Goal: Task Accomplishment & Management: Manage account settings

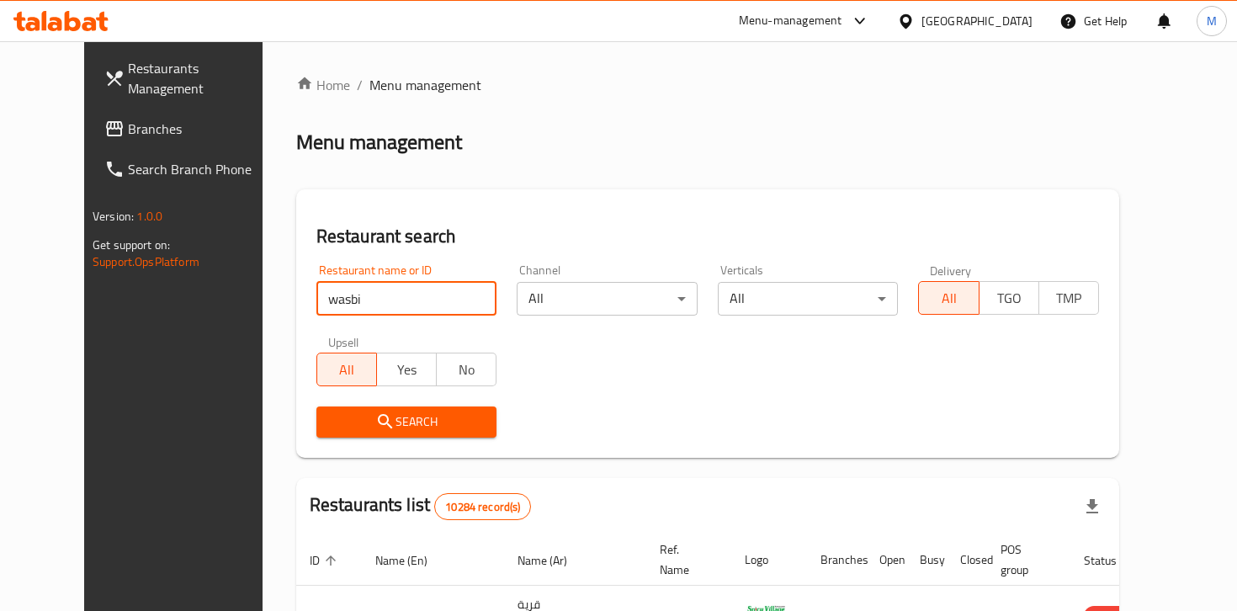
click button "Search" at bounding box center [406, 421] width 181 height 31
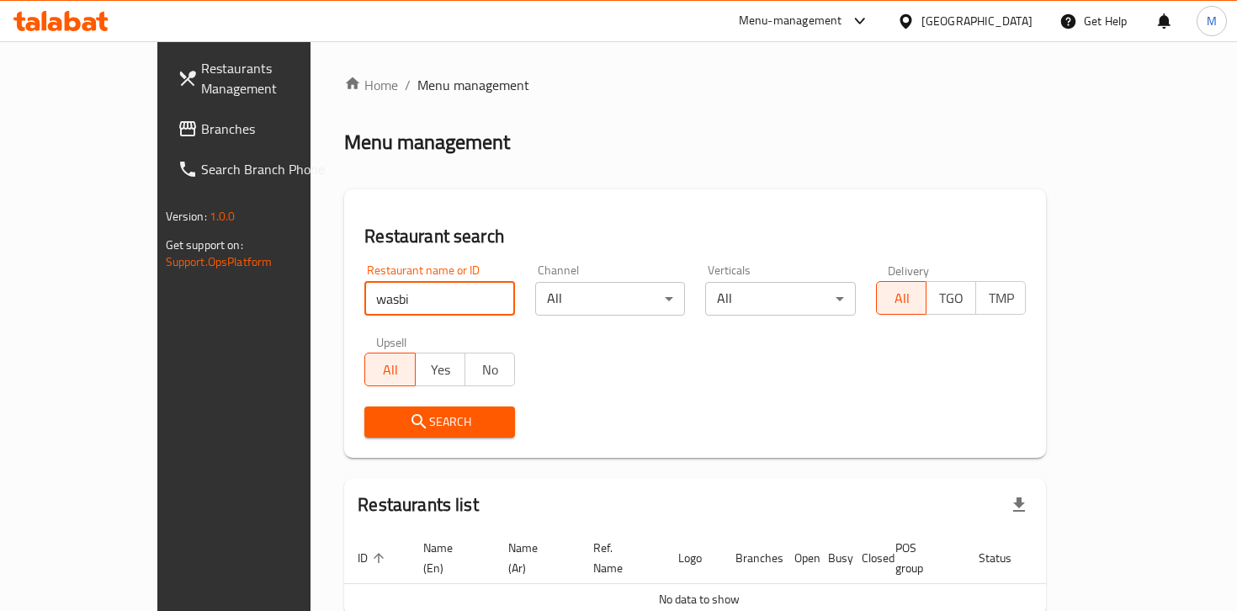
scroll to position [77, 0]
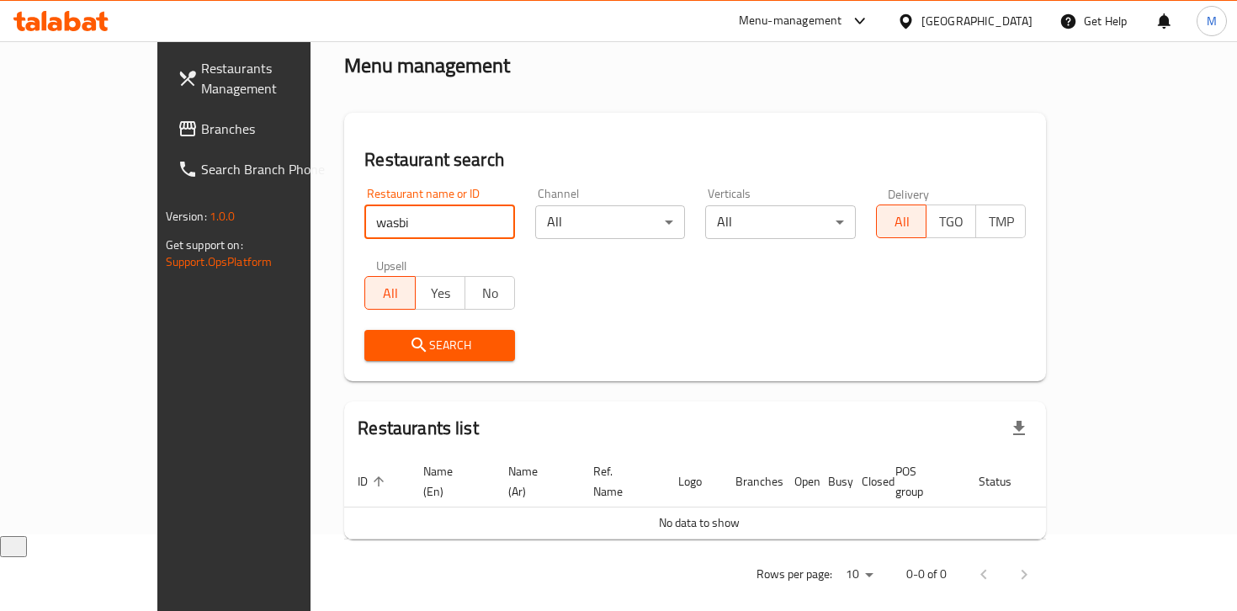
click at [364, 222] on input "wasbi" at bounding box center [439, 222] width 151 height 34
click button "Search" at bounding box center [439, 345] width 151 height 31
click at [364, 225] on input "[PERSON_NAME]" at bounding box center [439, 222] width 151 height 34
type input "wasabi sush"
click button "Search" at bounding box center [439, 345] width 151 height 31
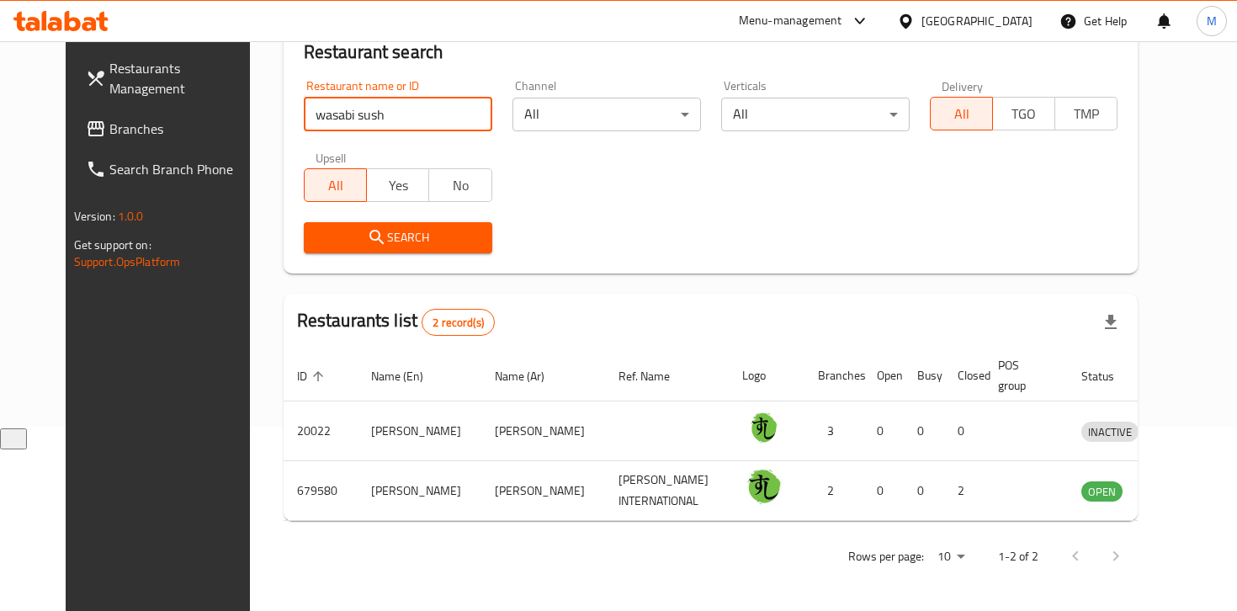
scroll to position [186, 0]
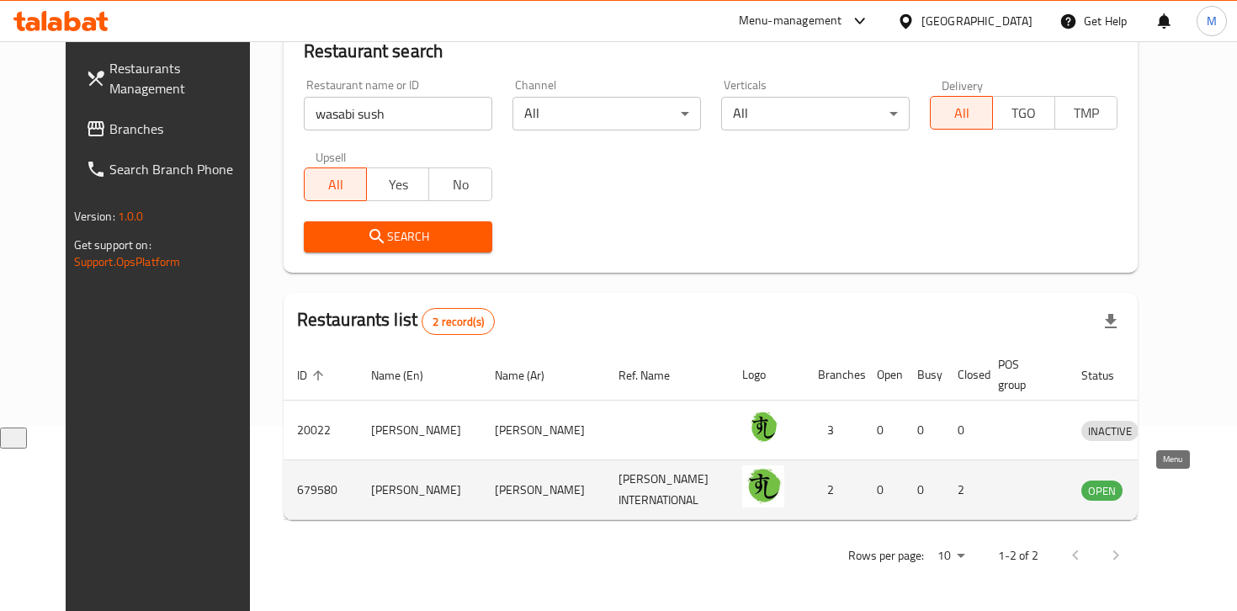
click at [1173, 492] on icon "enhanced table" at bounding box center [1182, 491] width 19 height 14
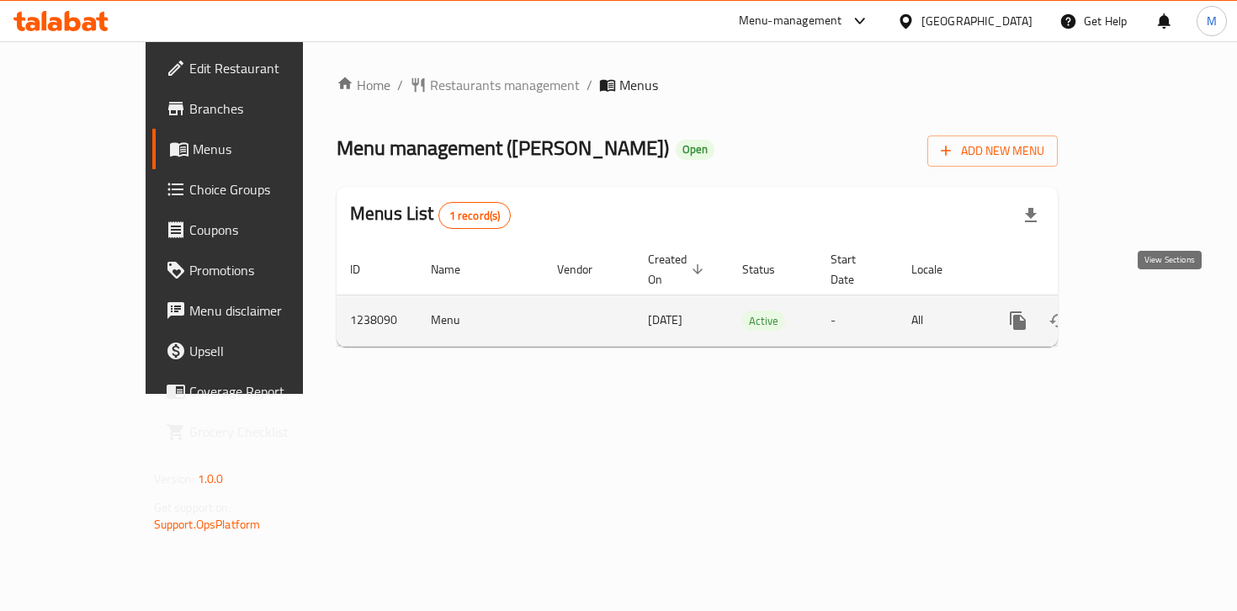
click at [1147, 313] on icon "enhanced table" at bounding box center [1139, 320] width 15 height 15
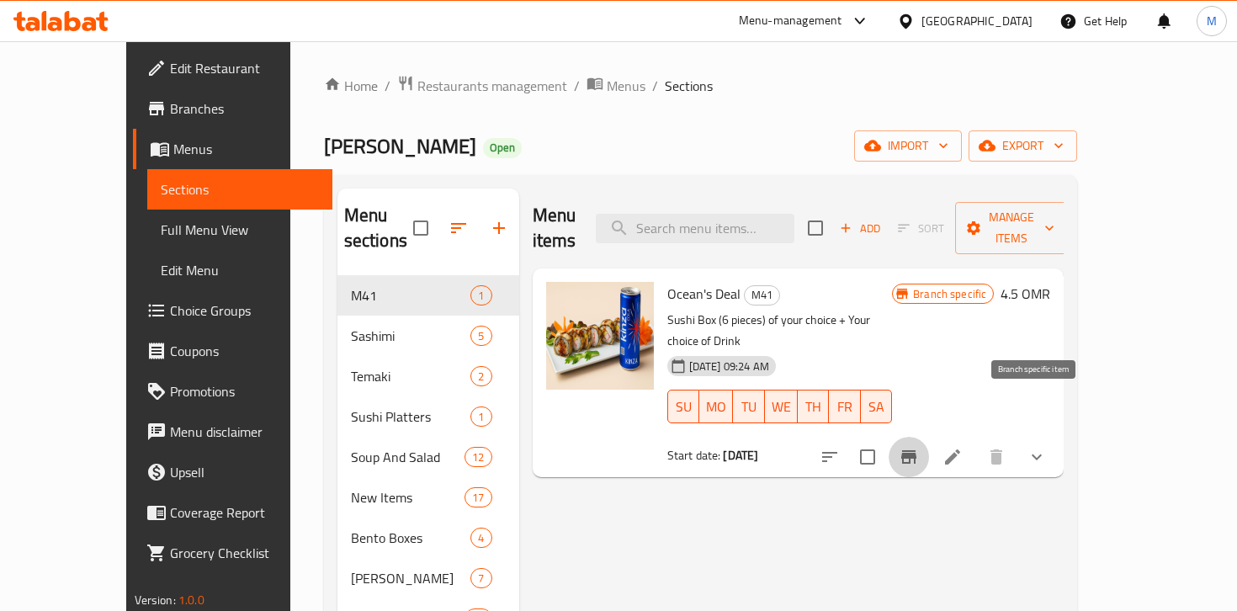
click at [916, 450] on icon "Branch-specific-item" at bounding box center [908, 456] width 15 height 13
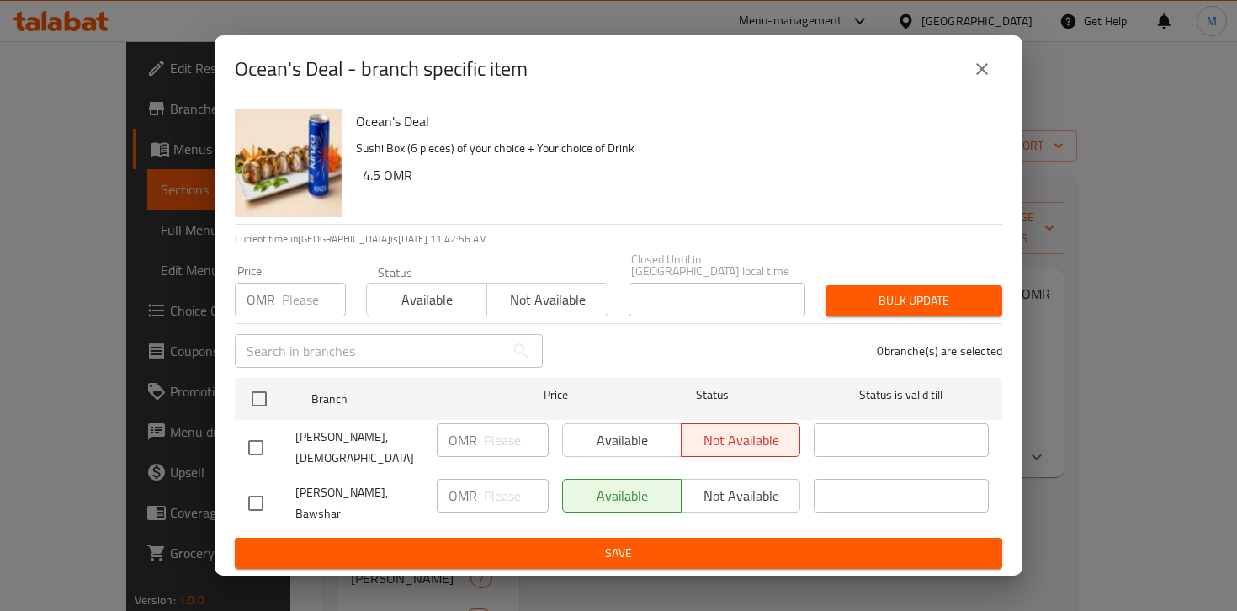
click at [598, 450] on div "Available Not available" at bounding box center [681, 440] width 238 height 34
click at [737, 448] on div "Available Not available" at bounding box center [681, 440] width 238 height 34
click at [654, 445] on div "Available Not available" at bounding box center [681, 440] width 238 height 34
click at [257, 440] on input "checkbox" at bounding box center [255, 447] width 35 height 35
checkbox input "true"
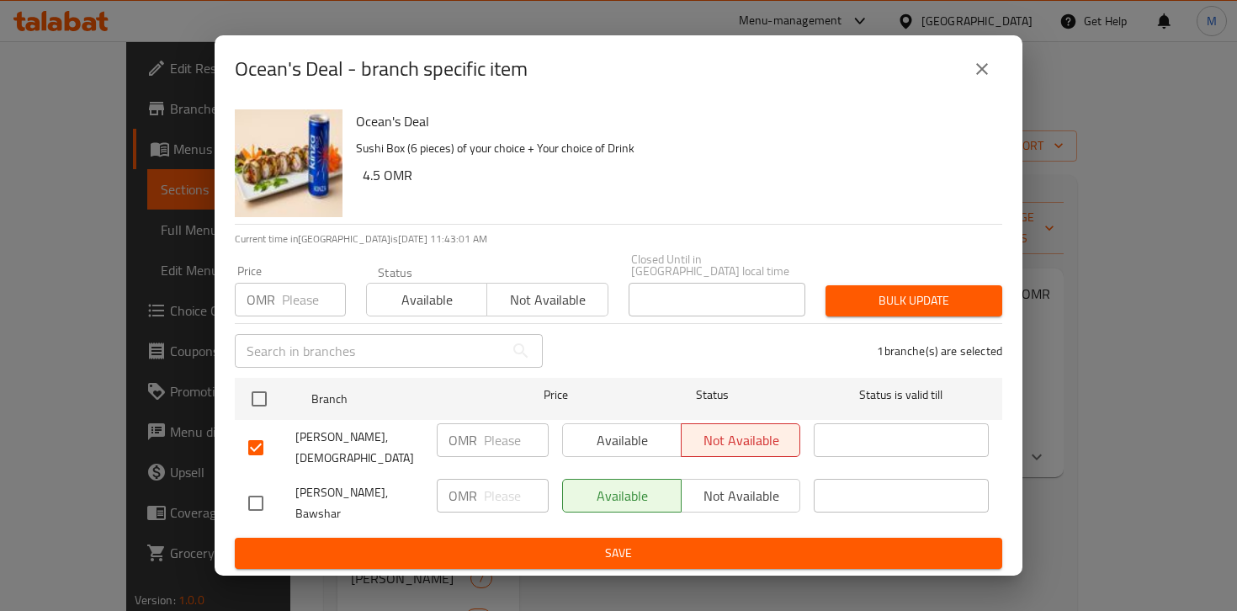
click at [645, 451] on span "Available" at bounding box center [622, 440] width 105 height 24
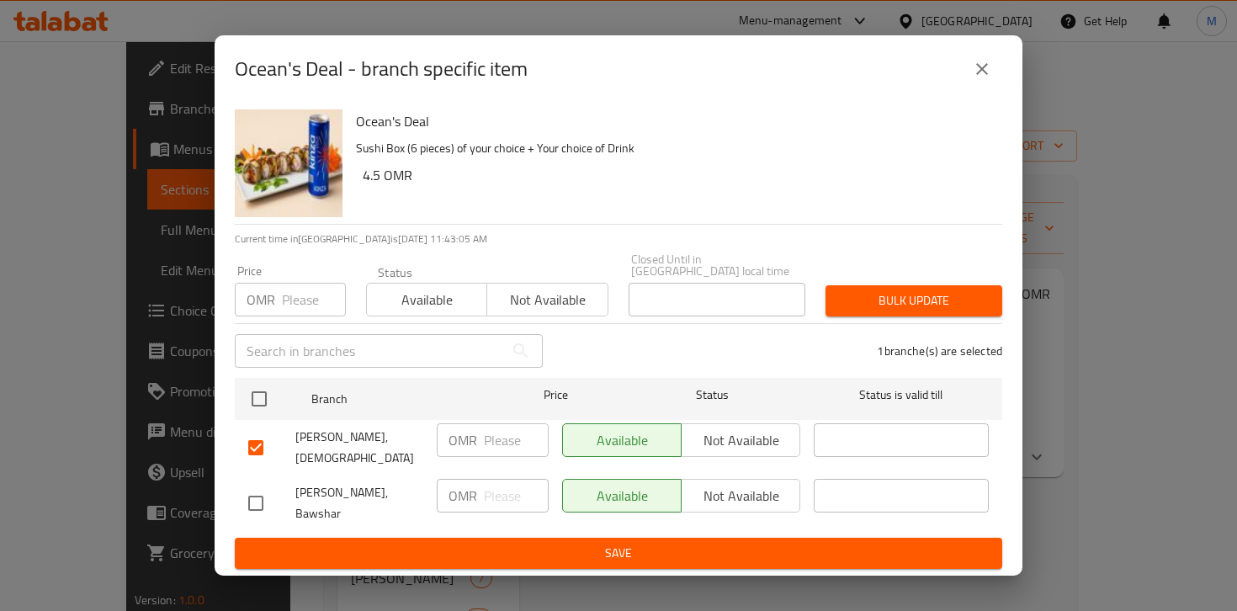
click at [750, 490] on div "Available Not available" at bounding box center [681, 496] width 238 height 34
click at [648, 543] on span "Save" at bounding box center [618, 553] width 740 height 21
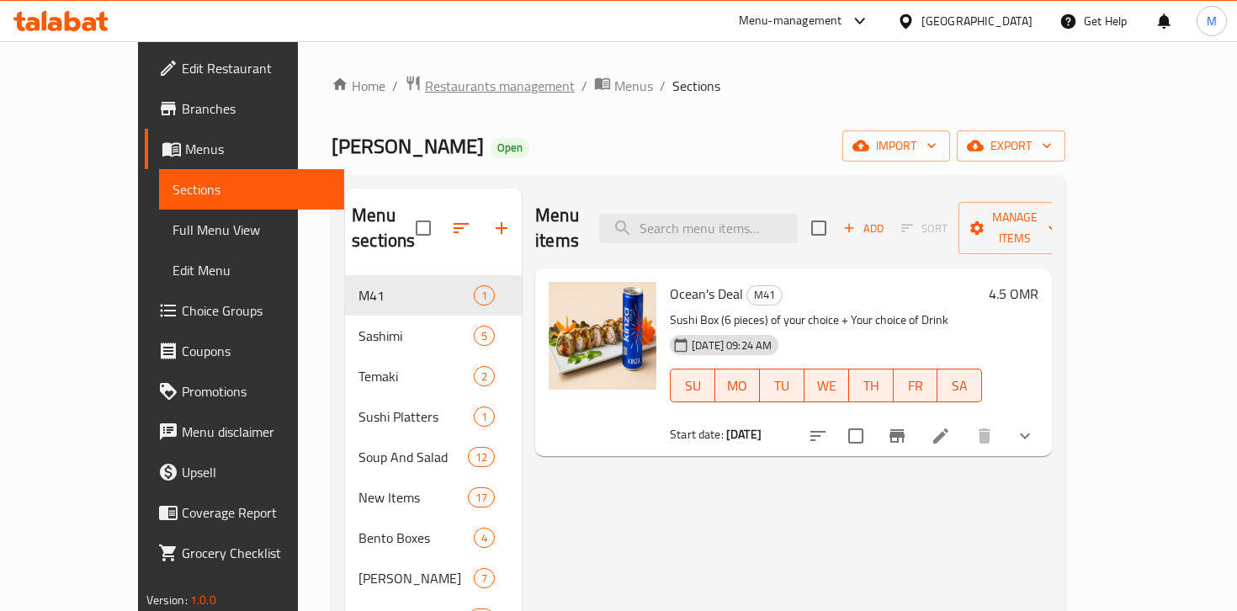
click at [425, 84] on span "Restaurants management" at bounding box center [500, 86] width 150 height 20
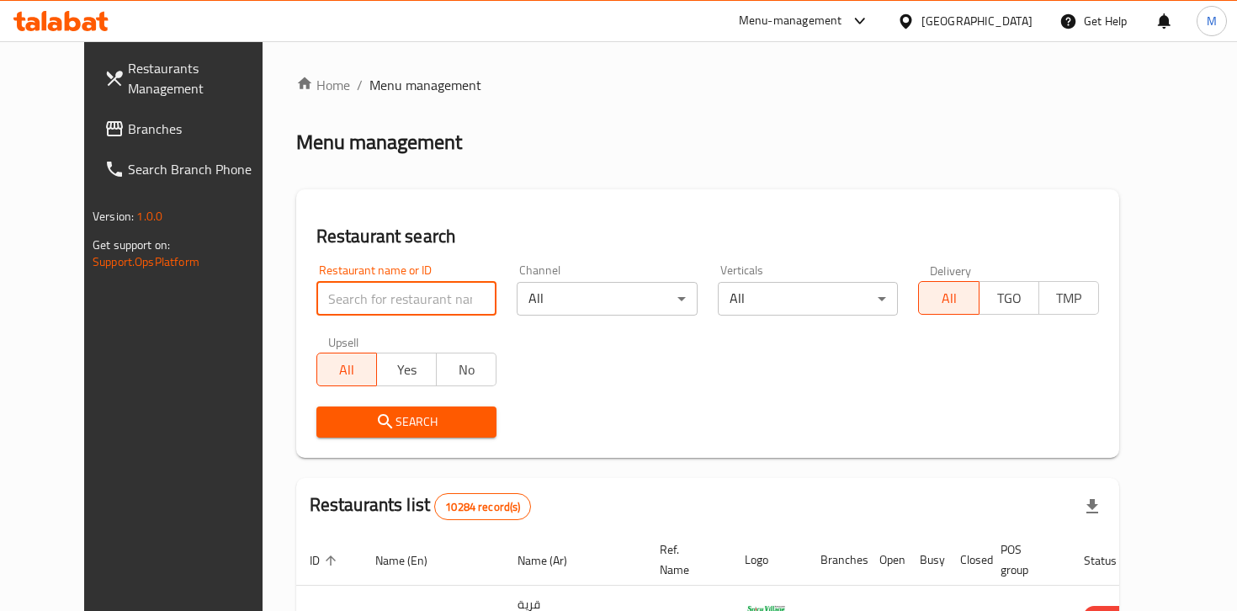
click at [359, 291] on input "search" at bounding box center [406, 299] width 181 height 34
click button "Search" at bounding box center [406, 421] width 181 height 31
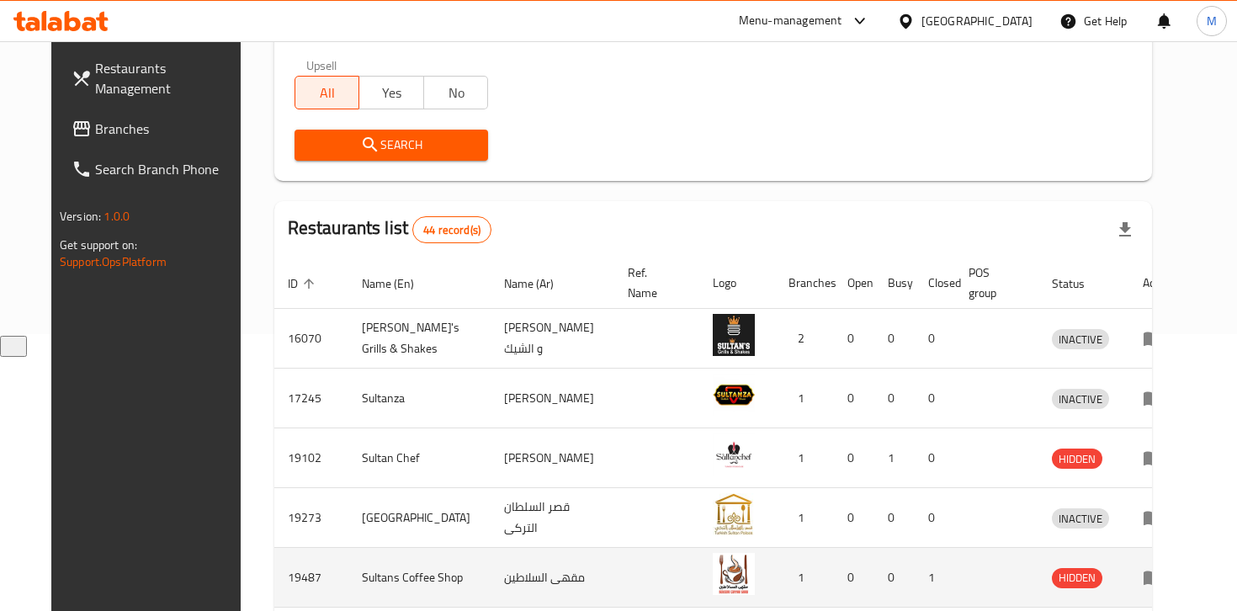
scroll to position [54, 0]
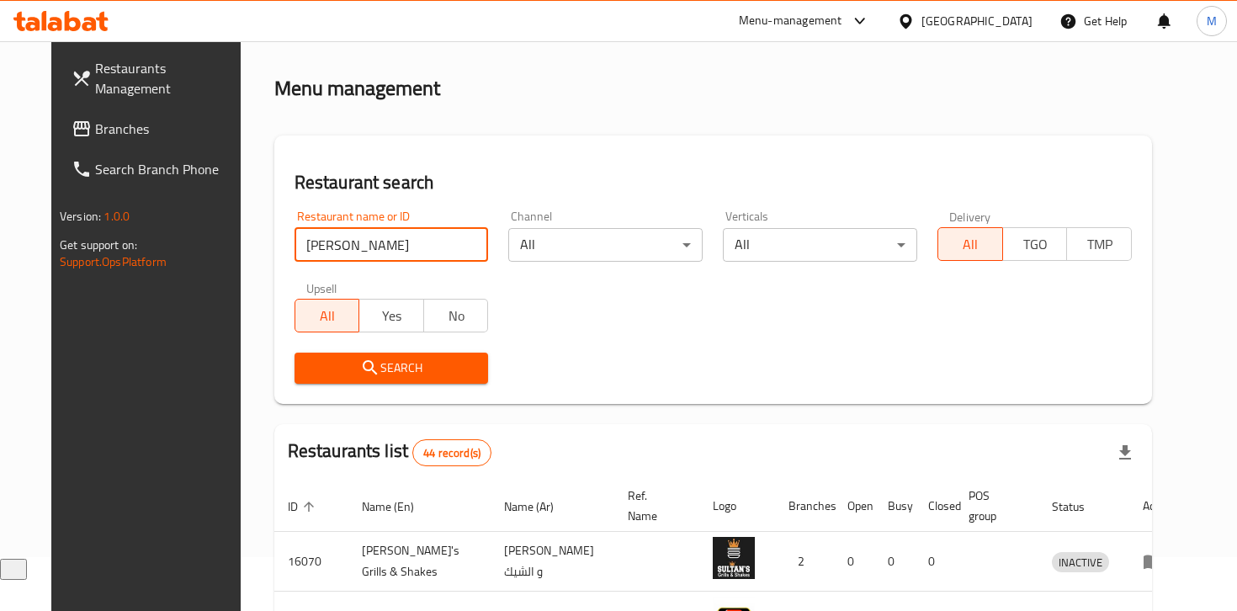
type input "[PERSON_NAME]"
click button "Search" at bounding box center [391, 368] width 194 height 31
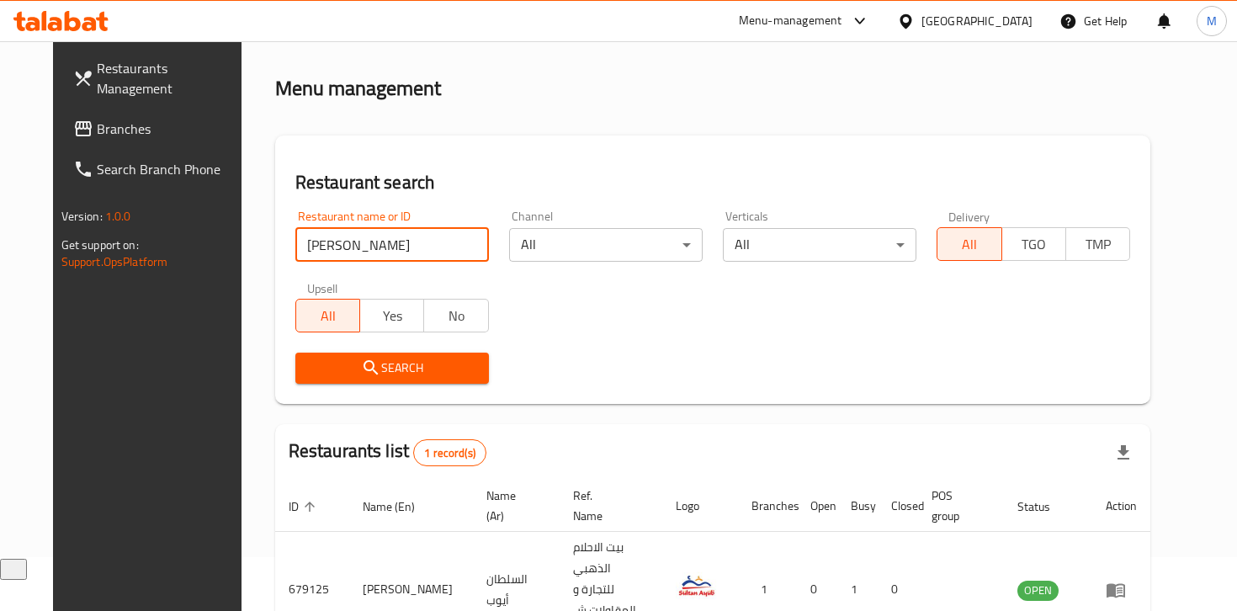
scroll to position [126, 0]
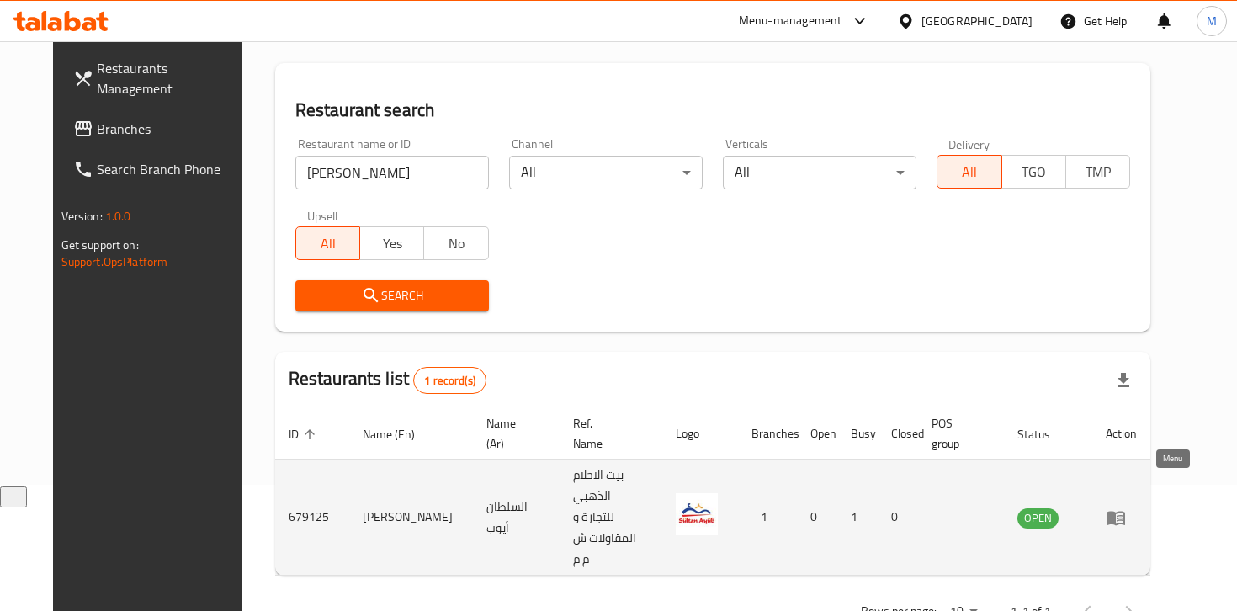
click at [1125, 511] on icon "enhanced table" at bounding box center [1115, 518] width 19 height 14
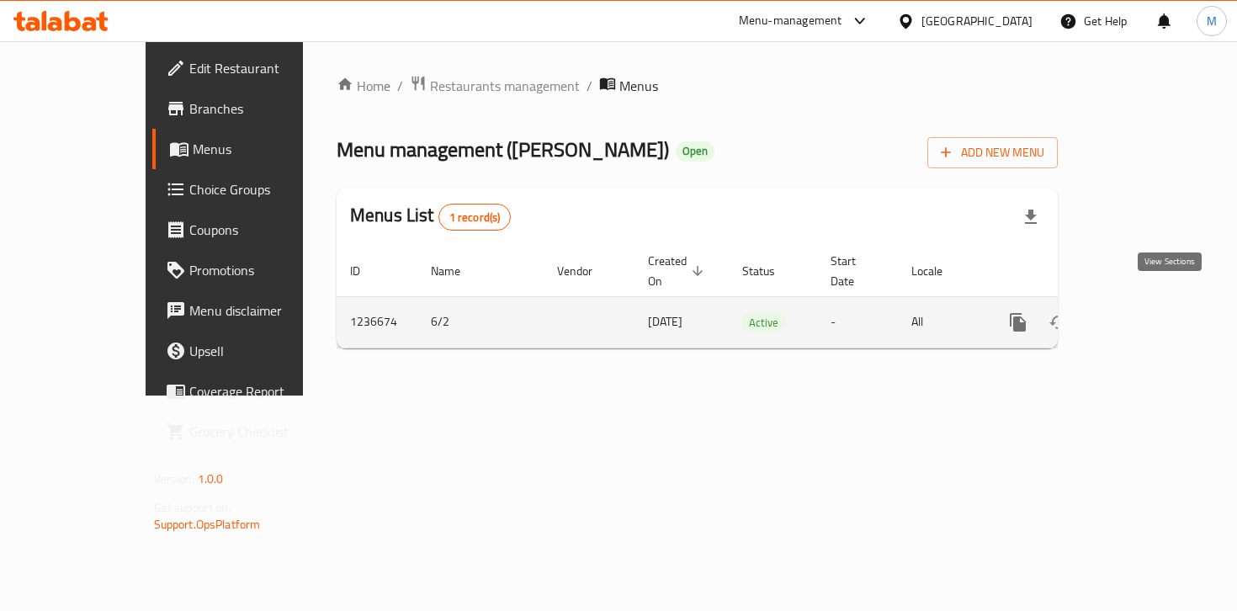
click at [1147, 315] on icon "enhanced table" at bounding box center [1139, 322] width 15 height 15
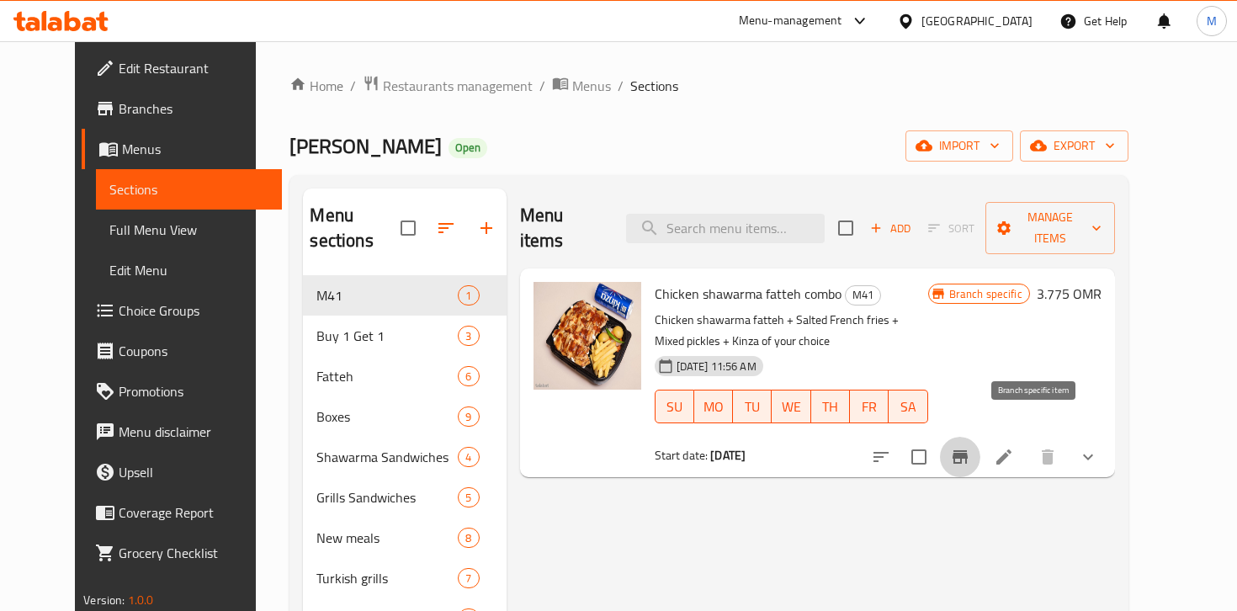
click at [968, 450] on icon "Branch-specific-item" at bounding box center [959, 456] width 15 height 13
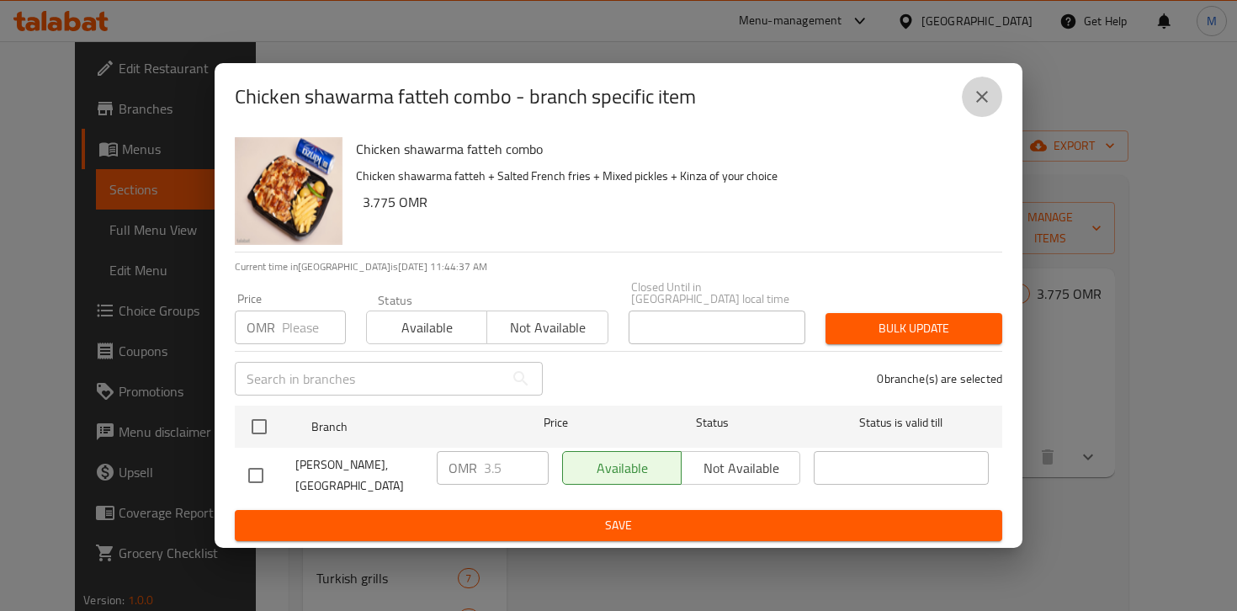
click at [984, 93] on icon "close" at bounding box center [982, 97] width 20 height 20
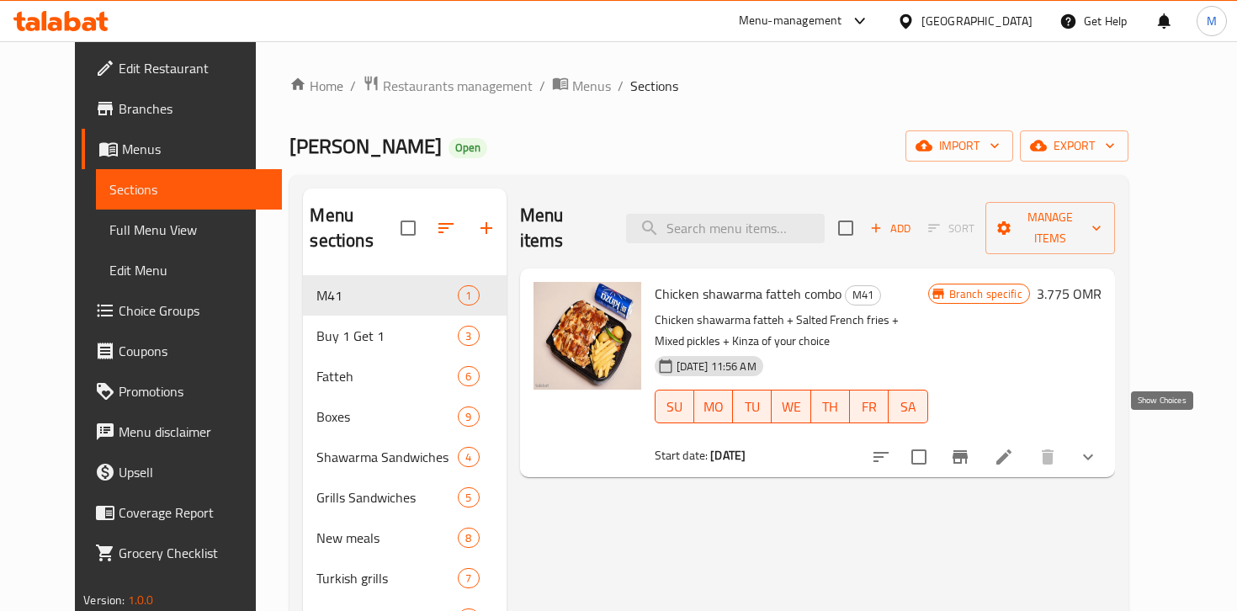
click at [1098, 447] on icon "show more" at bounding box center [1088, 457] width 20 height 20
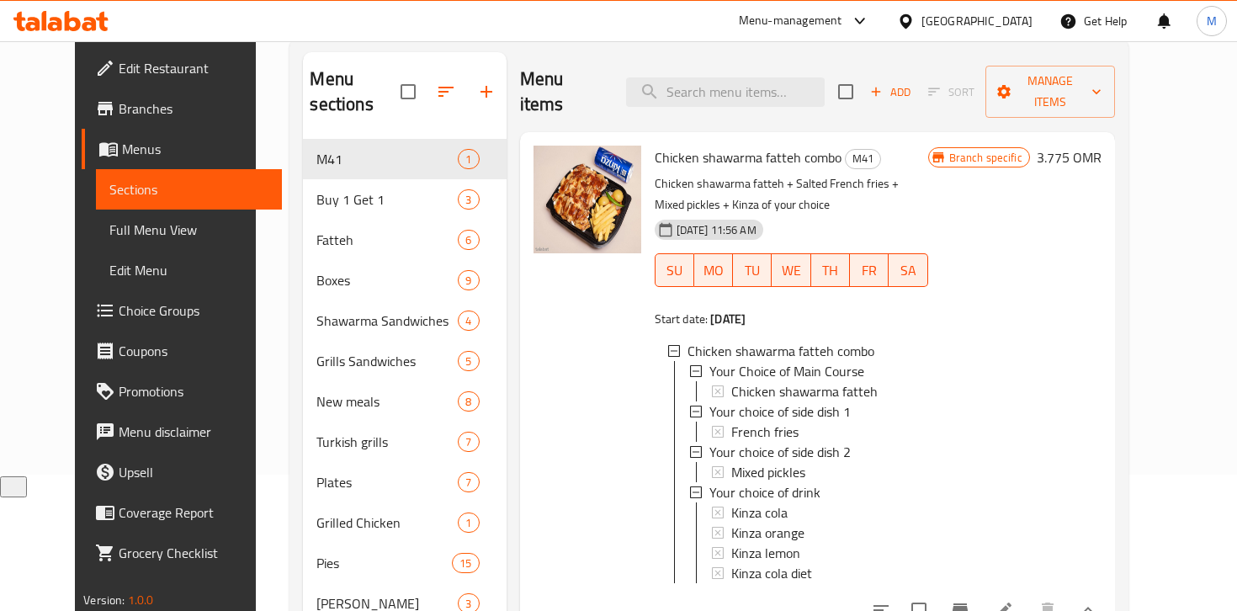
scroll to position [146, 0]
